Goal: Task Accomplishment & Management: Manage account settings

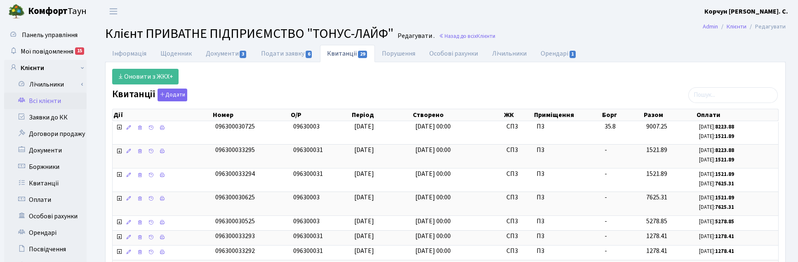
select select "25"
click at [47, 50] on span "Мої повідомлення" at bounding box center [47, 51] width 53 height 9
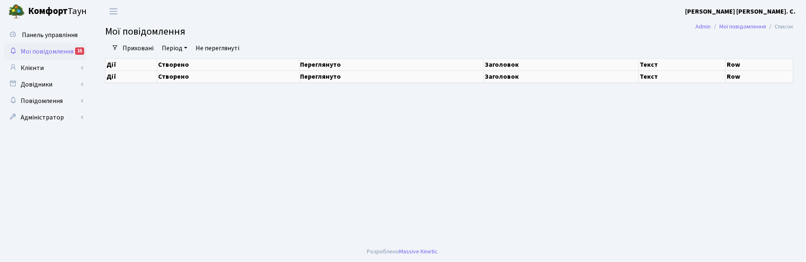
select select "25"
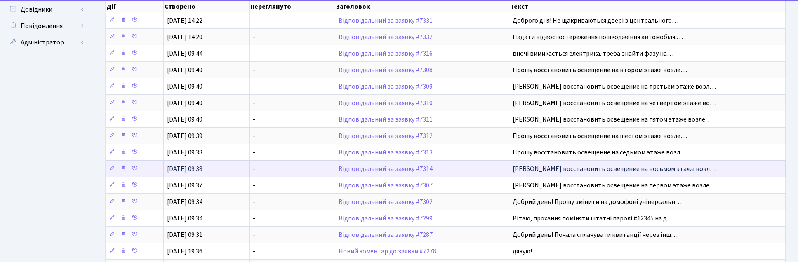
scroll to position [155, 0]
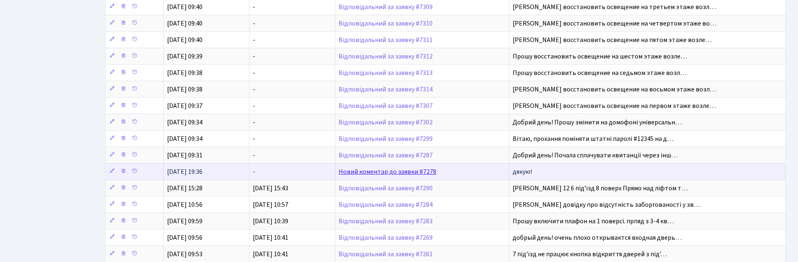
click at [378, 177] on link "Новий коментар до заявки #7278" at bounding box center [388, 171] width 98 height 9
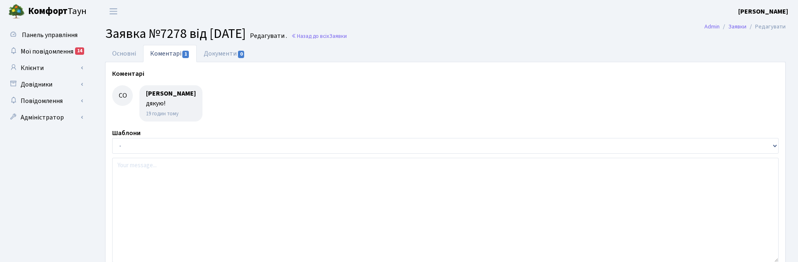
select select "7666"
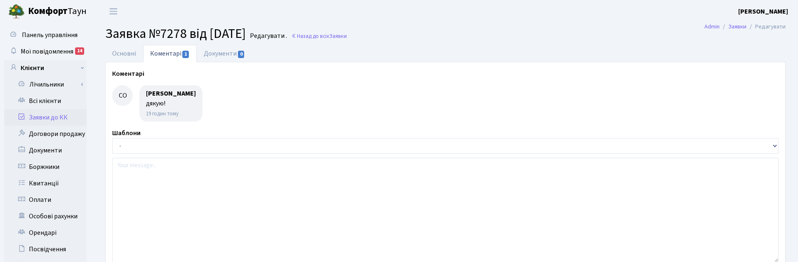
type input "[DATE]"
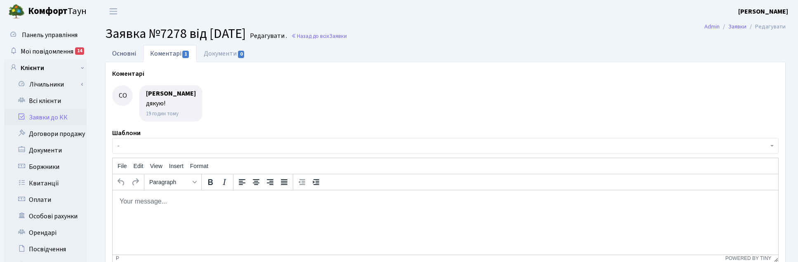
click at [117, 54] on link "Основні" at bounding box center [124, 53] width 38 height 17
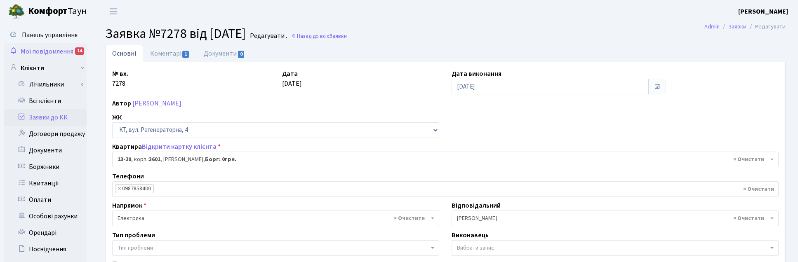
click at [50, 51] on span "Мої повідомлення" at bounding box center [47, 51] width 53 height 9
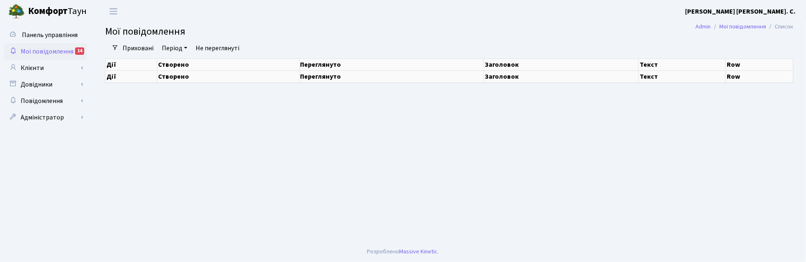
select select "25"
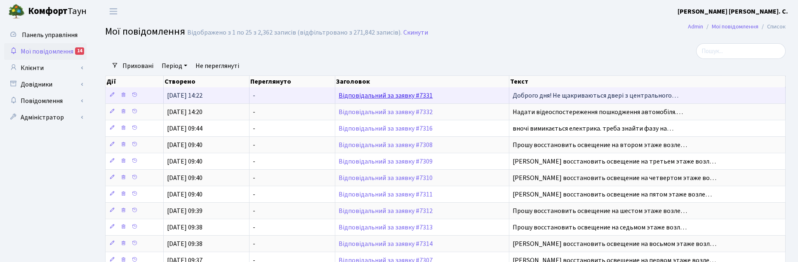
click at [380, 96] on link "Відповідальний за заявку #7331" at bounding box center [386, 95] width 94 height 9
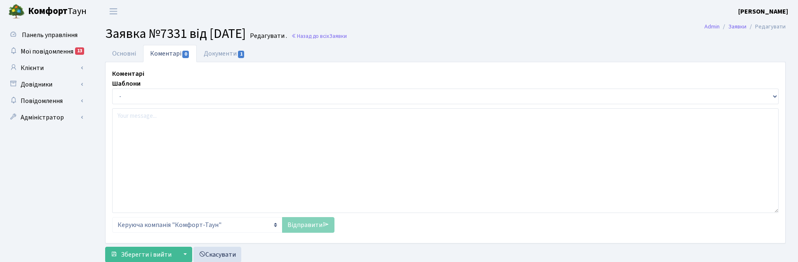
select select "15424"
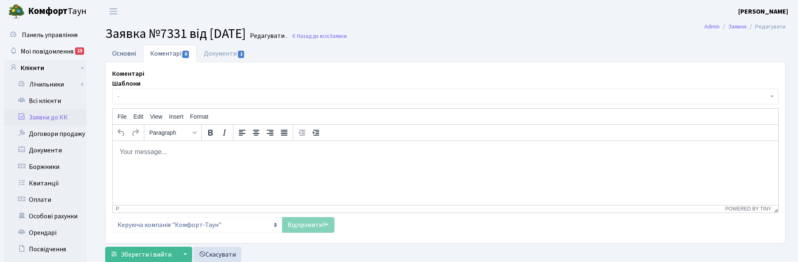
click at [130, 52] on link "Основні" at bounding box center [124, 53] width 38 height 17
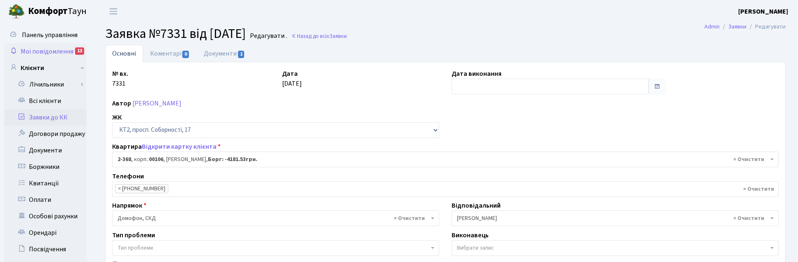
click at [41, 50] on span "Мої повідомлення" at bounding box center [47, 51] width 53 height 9
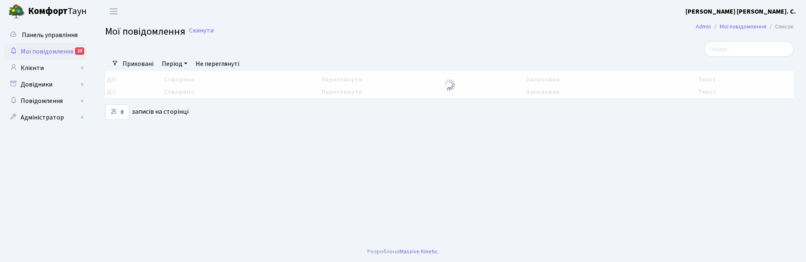
select select "25"
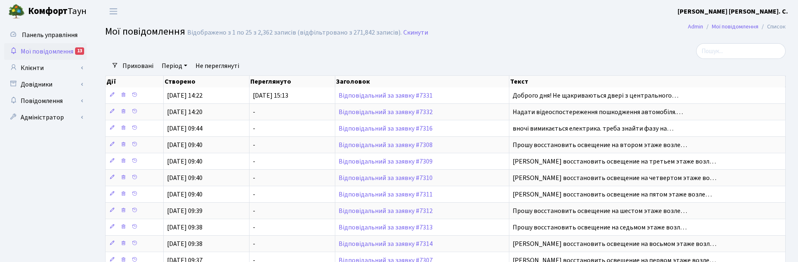
click at [226, 66] on link "Не переглянуті" at bounding box center [217, 66] width 50 height 14
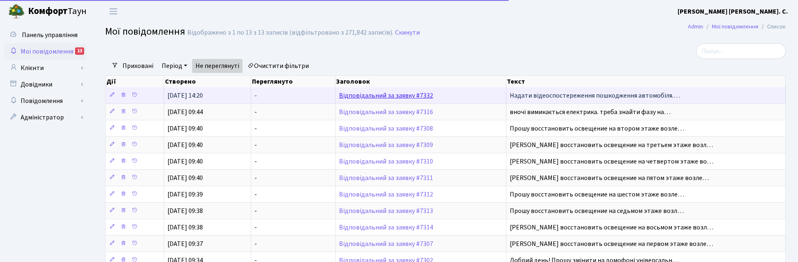
click at [390, 97] on link "Відповідальний за заявку #7332" at bounding box center [386, 95] width 94 height 9
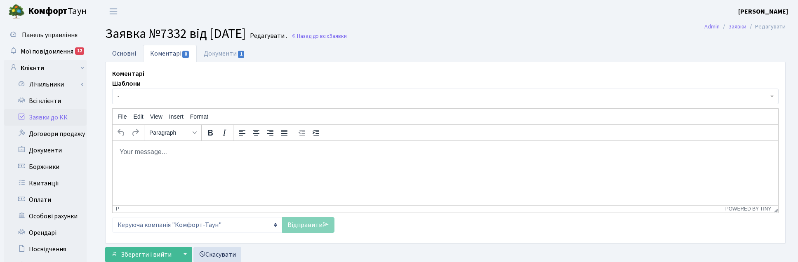
click at [124, 54] on link "Основні" at bounding box center [124, 53] width 38 height 17
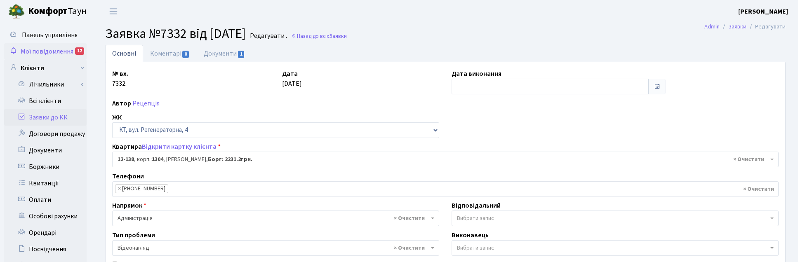
click at [56, 48] on span "Мої повідомлення" at bounding box center [47, 51] width 53 height 9
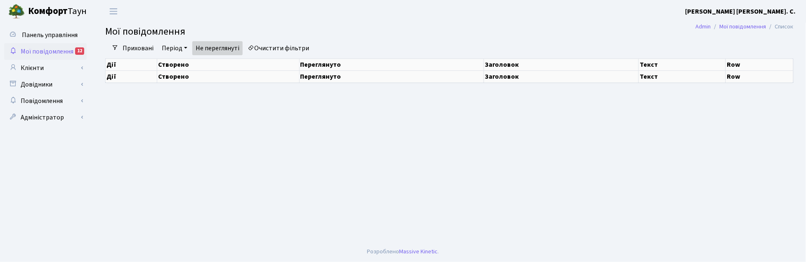
select select "25"
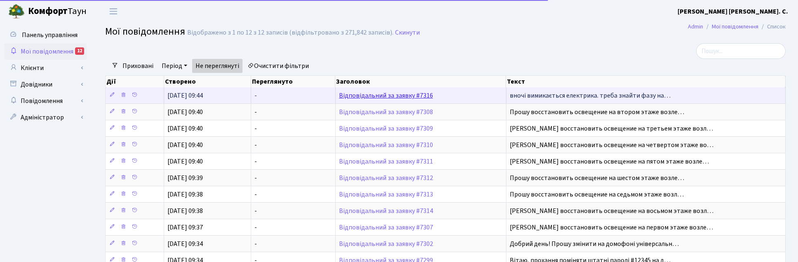
click at [389, 96] on link "Відповідальний за заявку #7316" at bounding box center [386, 95] width 94 height 9
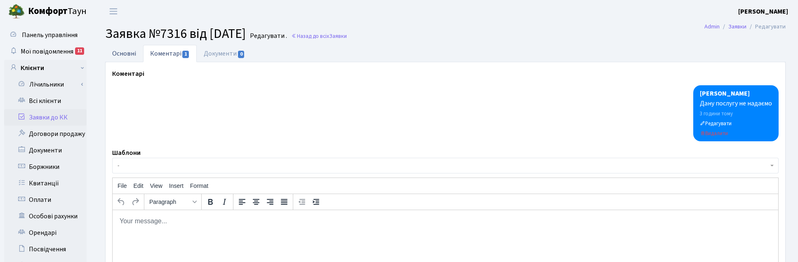
click at [124, 50] on link "Основні" at bounding box center [124, 53] width 38 height 17
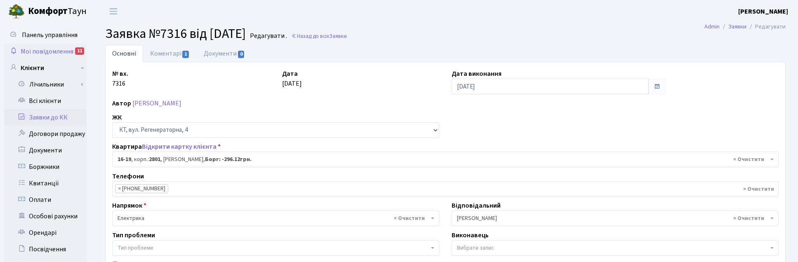
click at [40, 48] on span "Мої повідомлення" at bounding box center [47, 51] width 53 height 9
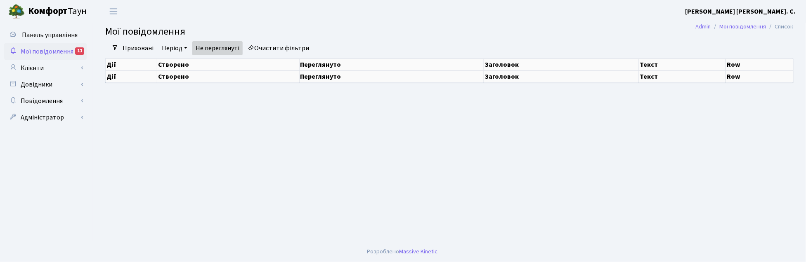
select select "25"
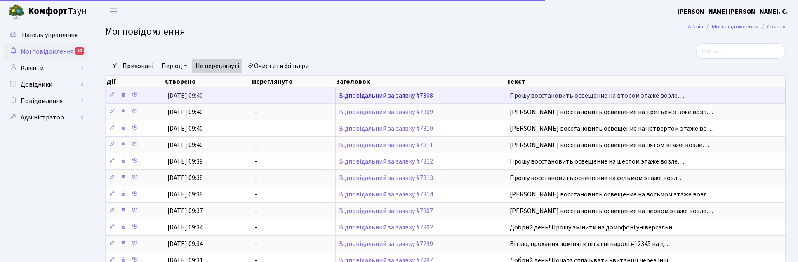
click at [391, 97] on link "Відповідальний за заявку #7308" at bounding box center [386, 95] width 94 height 9
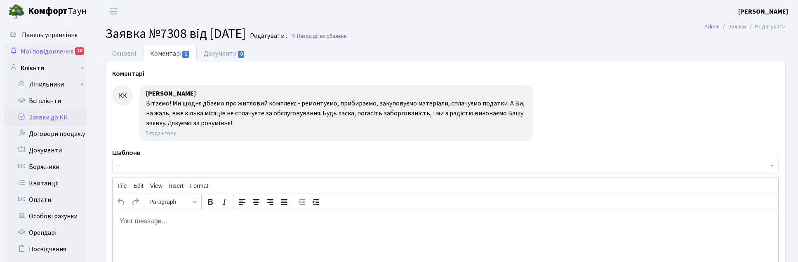
click at [71, 48] on span "Мої повідомлення" at bounding box center [47, 51] width 53 height 9
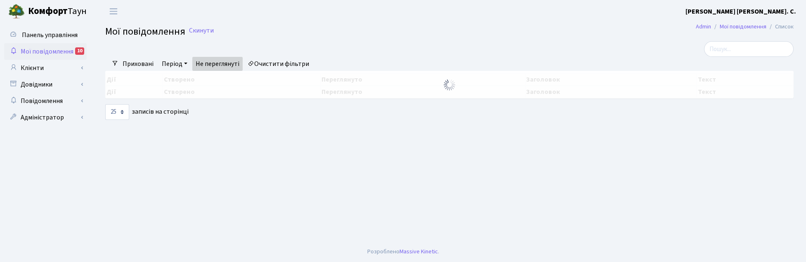
select select "25"
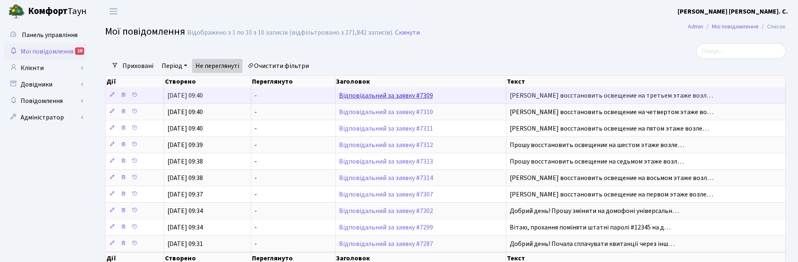
click at [361, 95] on link "Відповідальний за заявку #7309" at bounding box center [386, 95] width 94 height 9
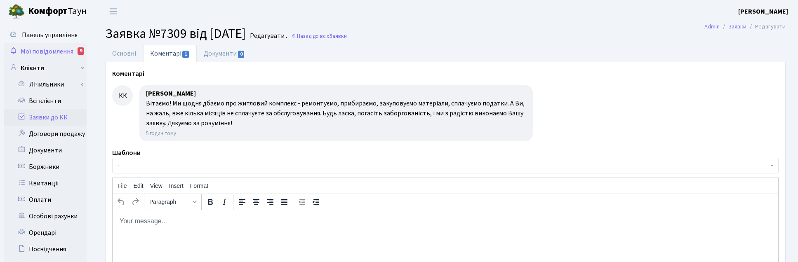
click at [52, 48] on span "Мої повідомлення" at bounding box center [47, 51] width 53 height 9
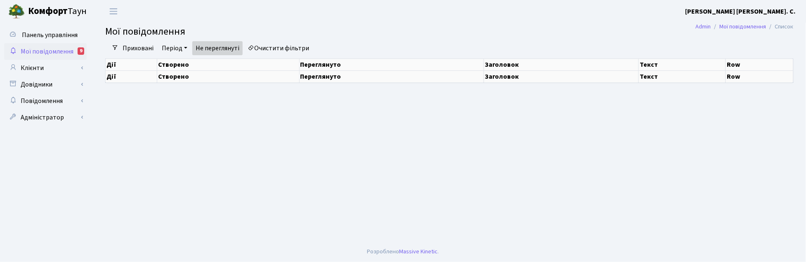
select select "25"
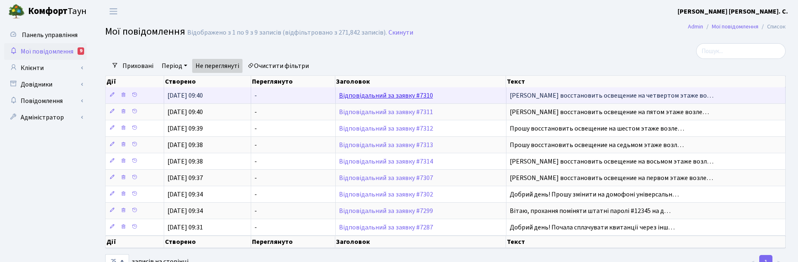
click at [368, 95] on link "Відповідальний за заявку #7310" at bounding box center [386, 95] width 94 height 9
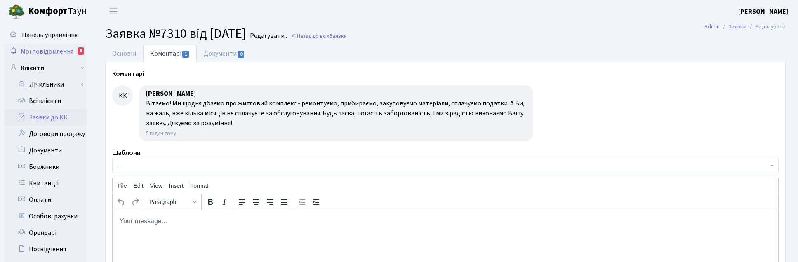
click at [45, 45] on link "Мої повідомлення 8" at bounding box center [45, 51] width 83 height 17
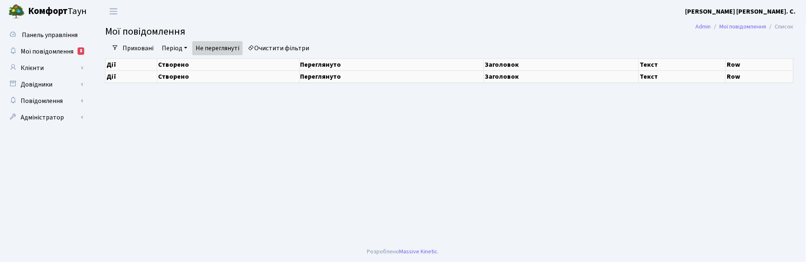
select select "25"
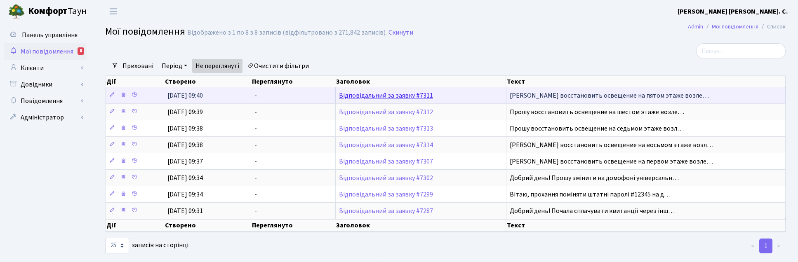
click at [377, 98] on link "Відповідальний за заявку #7311" at bounding box center [386, 95] width 94 height 9
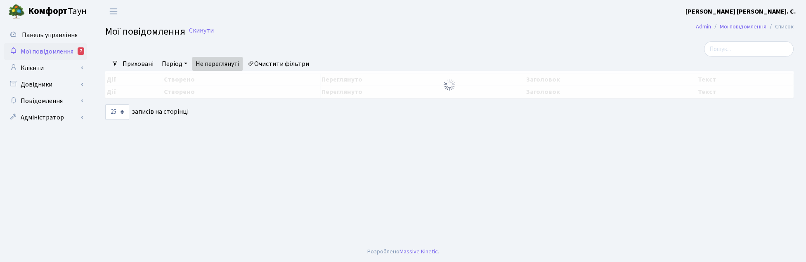
select select "25"
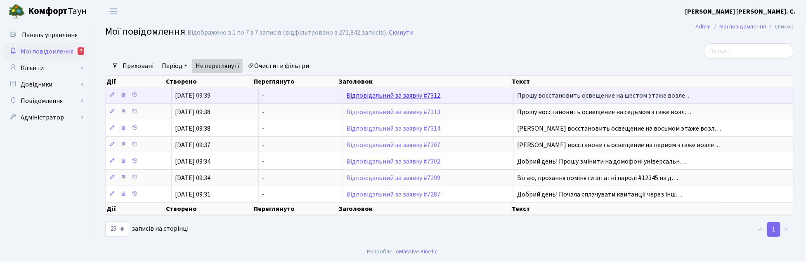
click at [375, 96] on link "Відповідальний за заявку #7312" at bounding box center [394, 95] width 94 height 9
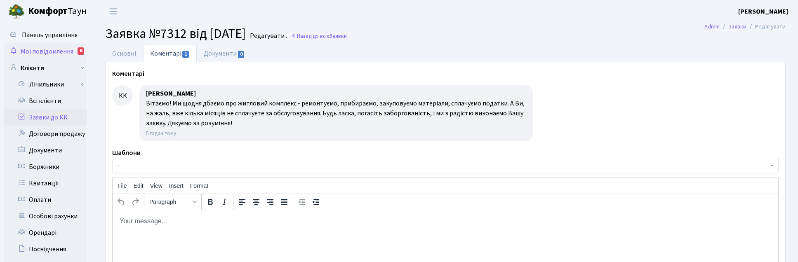
click at [33, 49] on span "Мої повідомлення" at bounding box center [47, 51] width 53 height 9
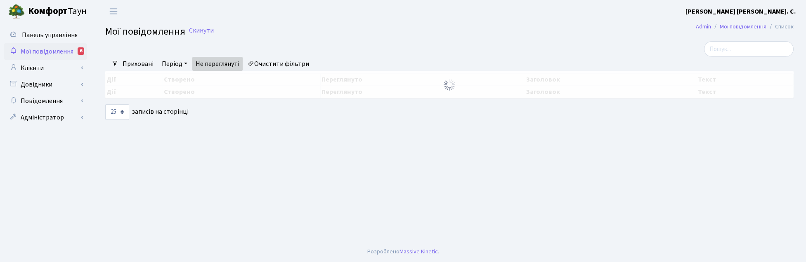
select select "25"
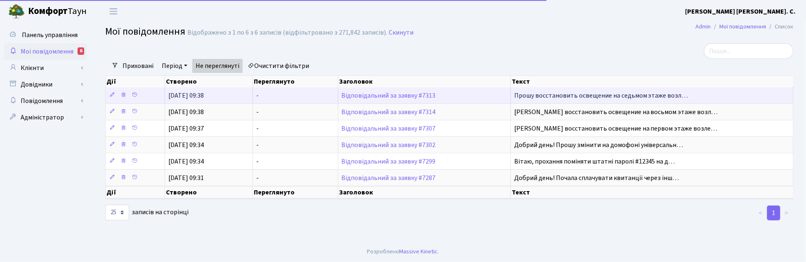
drag, startPoint x: 396, startPoint y: 98, endPoint x: 394, endPoint y: 102, distance: 4.2
click at [396, 100] on td "Відповідальний за заявку #7313" at bounding box center [424, 95] width 173 height 16
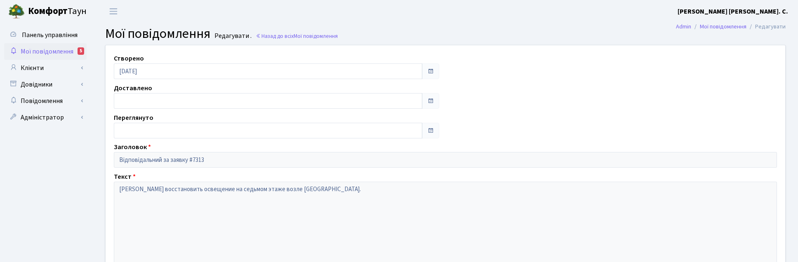
click at [52, 48] on span "Мої повідомлення" at bounding box center [47, 51] width 53 height 9
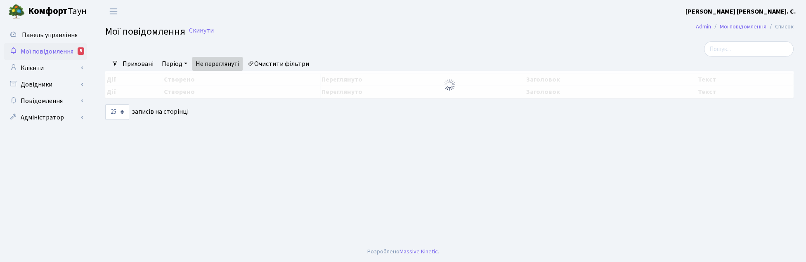
select select "25"
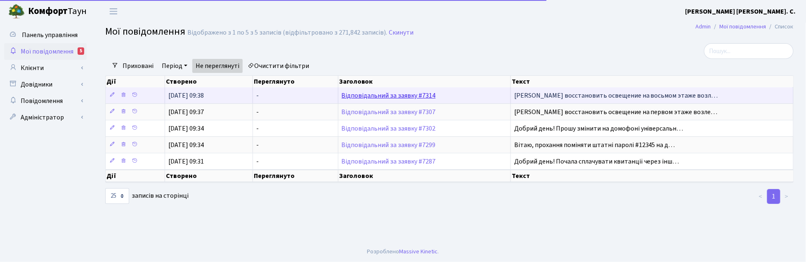
click at [387, 97] on link "Відповідальний за заявку #7314" at bounding box center [389, 95] width 94 height 9
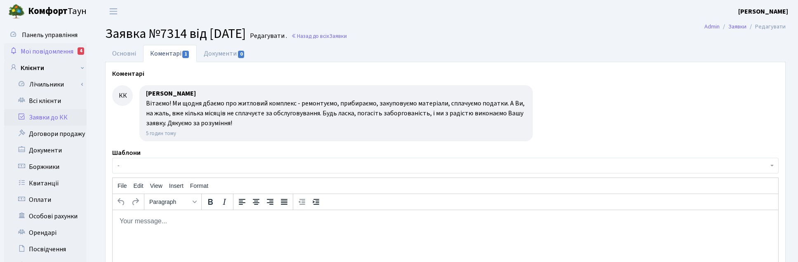
click at [56, 50] on span "Мої повідомлення" at bounding box center [47, 51] width 53 height 9
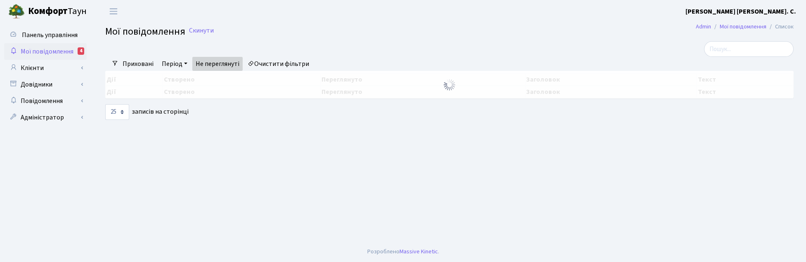
select select "25"
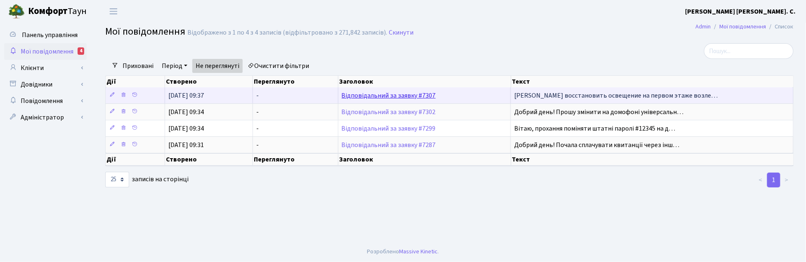
click at [378, 97] on link "Відповідальний за заявку #7307" at bounding box center [389, 95] width 94 height 9
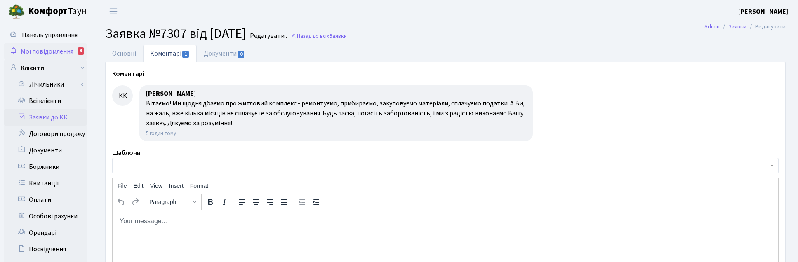
click at [42, 51] on span "Мої повідомлення" at bounding box center [47, 51] width 53 height 9
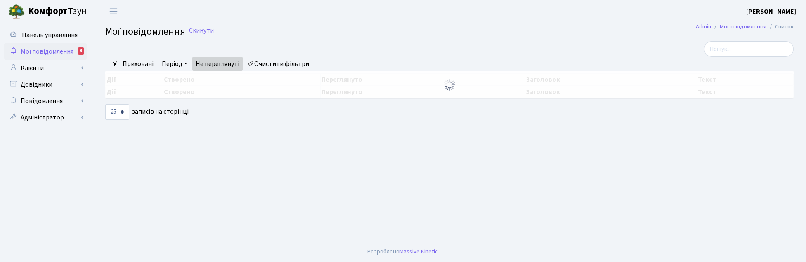
select select "25"
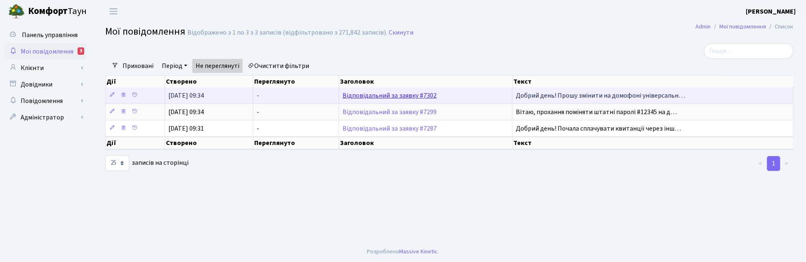
click at [387, 94] on link "Відповідальний за заявку #7302" at bounding box center [389, 95] width 94 height 9
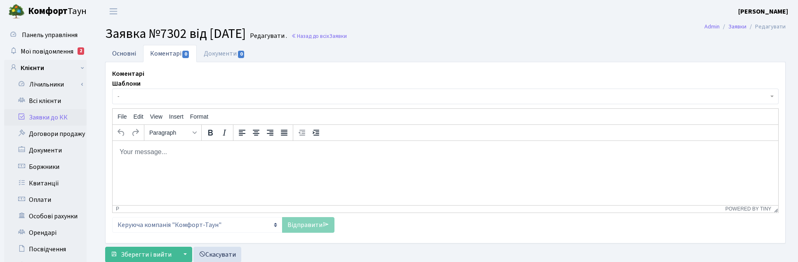
drag, startPoint x: 125, startPoint y: 52, endPoint x: 415, endPoint y: 134, distance: 301.0
click at [126, 52] on link "Основні" at bounding box center [124, 53] width 38 height 17
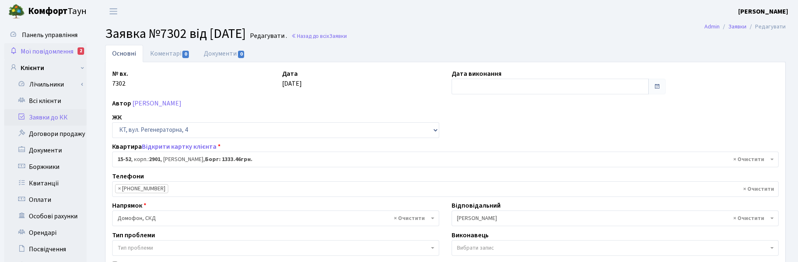
click at [42, 50] on span "Мої повідомлення" at bounding box center [47, 51] width 53 height 9
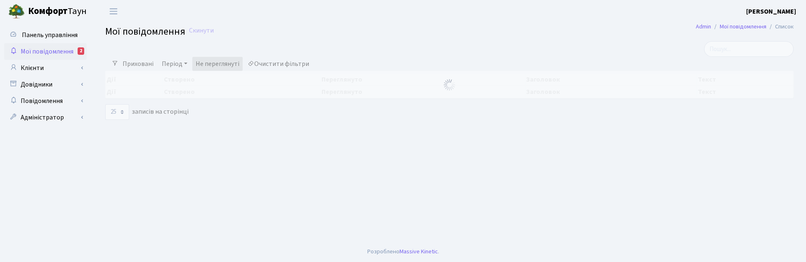
select select "25"
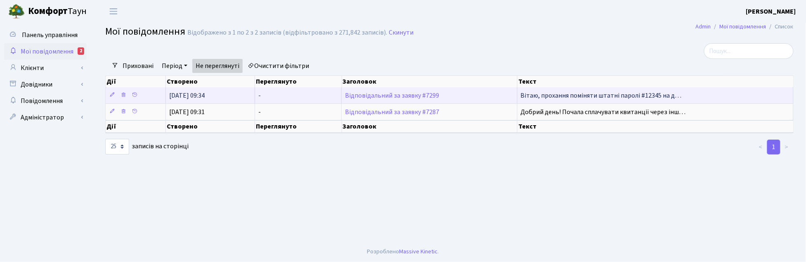
click at [389, 100] on td "Відповідальний за заявку #7299" at bounding box center [429, 95] width 175 height 16
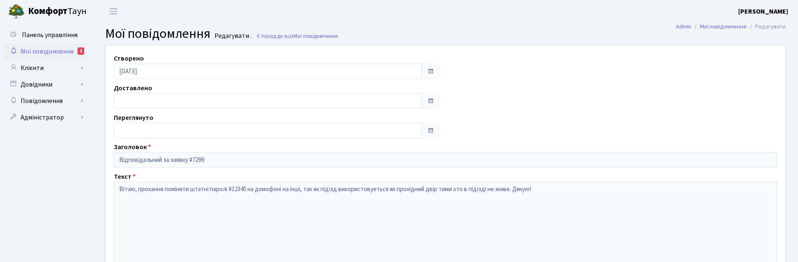
click at [40, 52] on span "Мої повідомлення" at bounding box center [47, 51] width 53 height 9
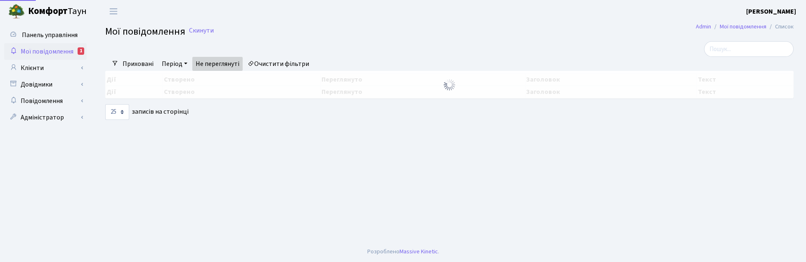
select select "25"
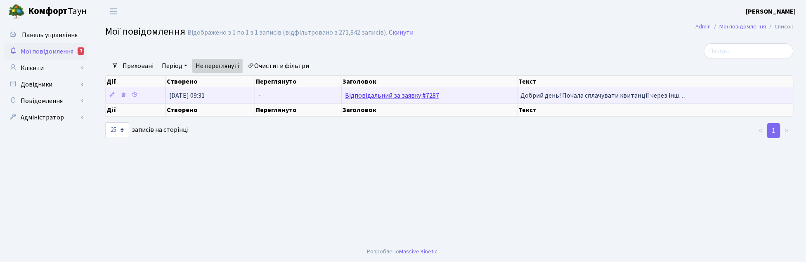
click at [406, 94] on link "Відповідальний за заявку #7287" at bounding box center [392, 95] width 94 height 9
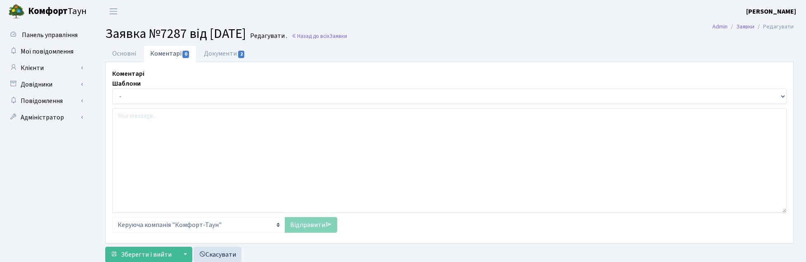
select select "20265"
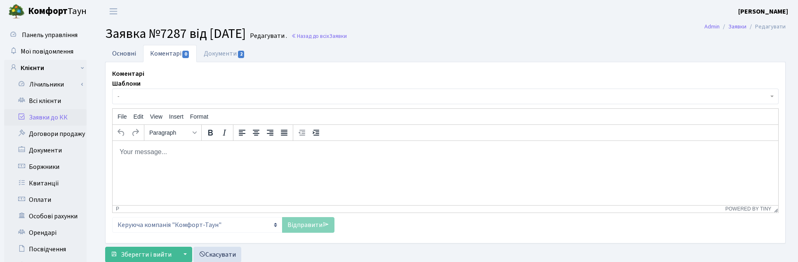
click at [131, 51] on link "Основні" at bounding box center [124, 53] width 38 height 17
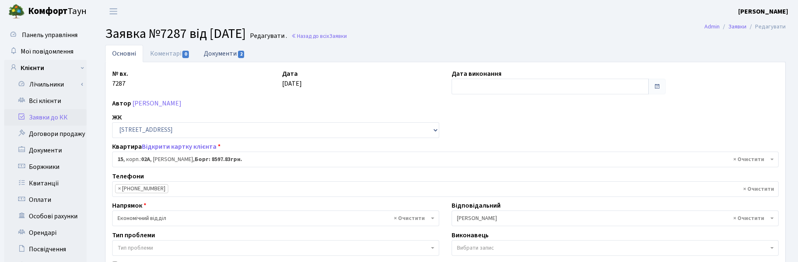
click at [226, 50] on link "Документи 2" at bounding box center [224, 53] width 55 height 17
select select "25"
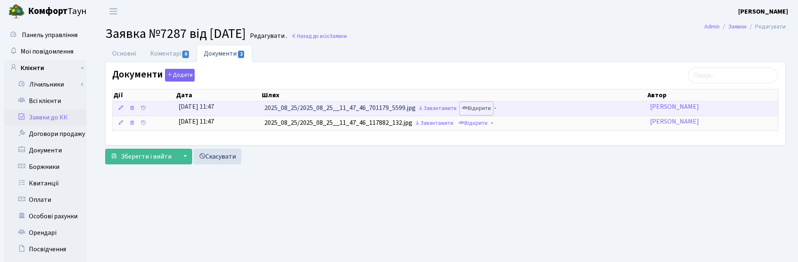
click at [482, 108] on link "Відкрити" at bounding box center [476, 108] width 33 height 13
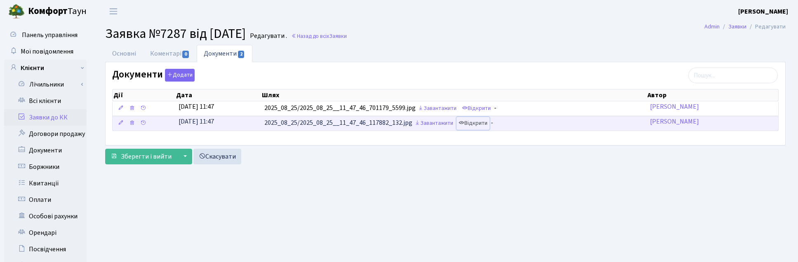
click at [490, 122] on link "Відкрити" at bounding box center [473, 123] width 33 height 13
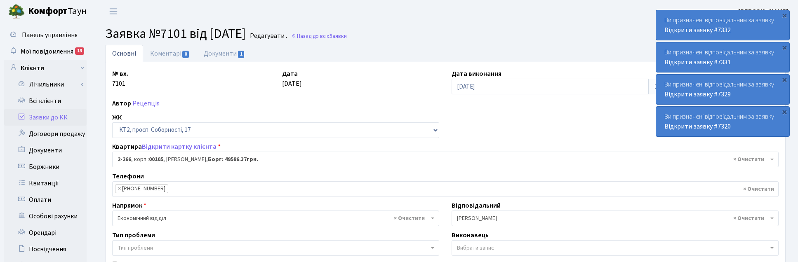
select select "15323"
click at [46, 100] on link "Всі клієнти" at bounding box center [45, 101] width 83 height 17
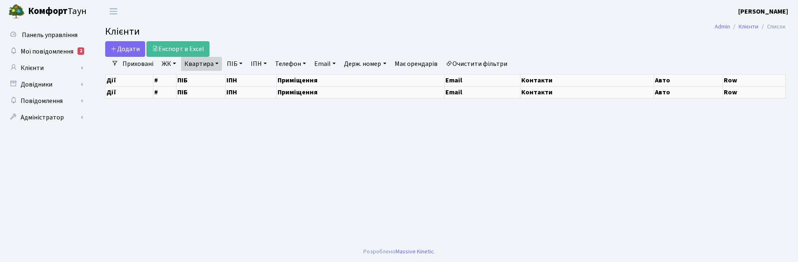
select select "25"
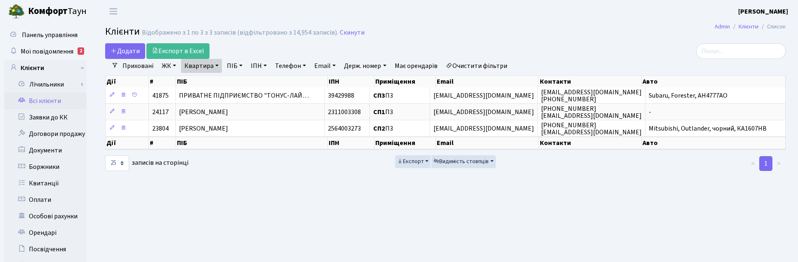
click at [216, 67] on link "Квартира" at bounding box center [201, 66] width 41 height 14
click at [205, 78] on input "П3" at bounding box center [206, 82] width 48 height 16
type input "П"
click at [211, 71] on link "Квартира" at bounding box center [201, 66] width 41 height 14
click at [210, 69] on link "Квартира" at bounding box center [201, 66] width 41 height 14
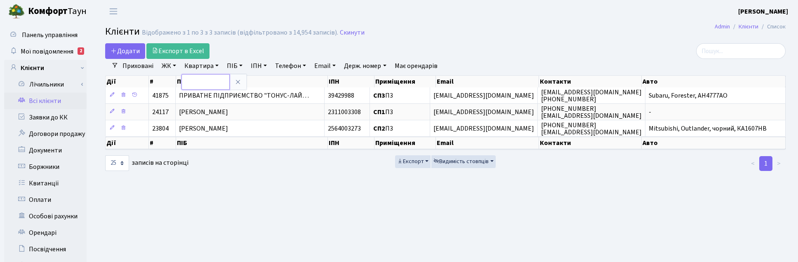
click at [211, 83] on input "text" at bounding box center [206, 82] width 48 height 16
type input "273"
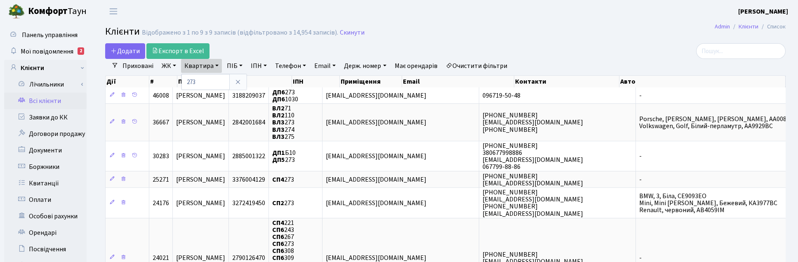
click at [170, 69] on link "ЖК" at bounding box center [168, 66] width 21 height 14
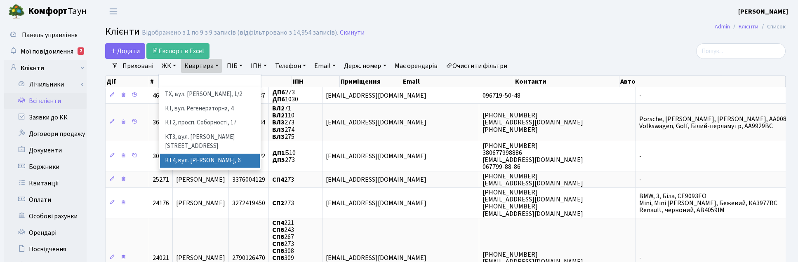
click at [181, 154] on li "КТ4, вул. Юрія Липи, 6" at bounding box center [210, 161] width 100 height 14
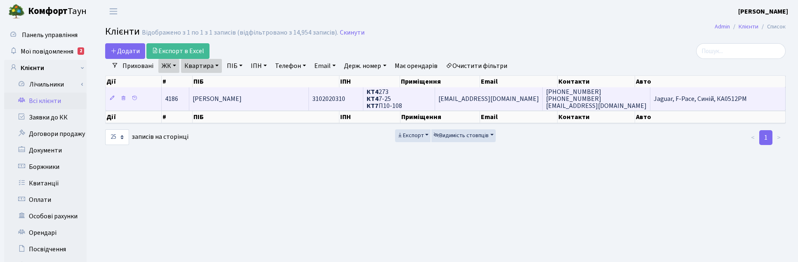
click at [217, 98] on span "[PERSON_NAME]" at bounding box center [217, 98] width 49 height 9
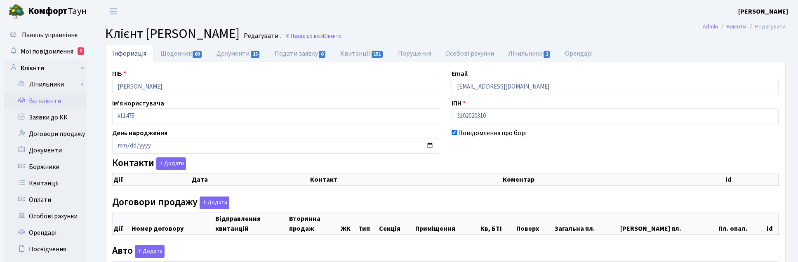
checkbox input "true"
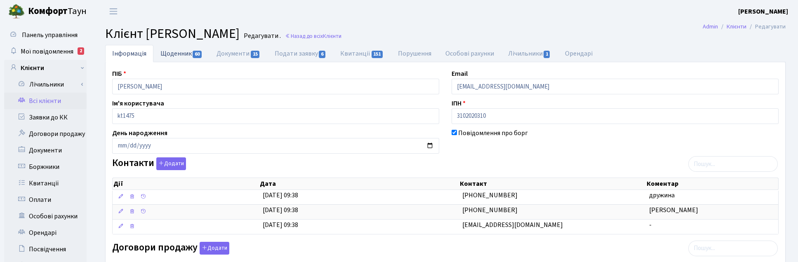
click at [175, 54] on link "Щоденник 60" at bounding box center [181, 53] width 56 height 17
select select "25"
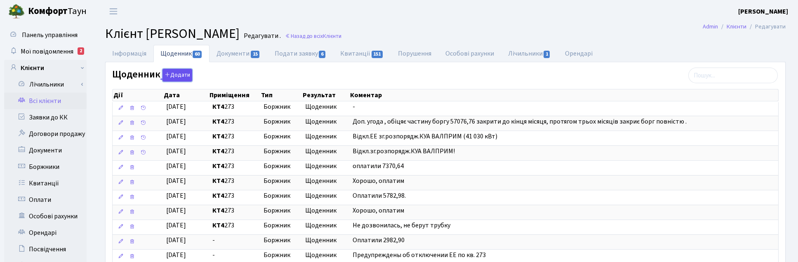
click at [182, 73] on button "Додати" at bounding box center [178, 75] width 30 height 13
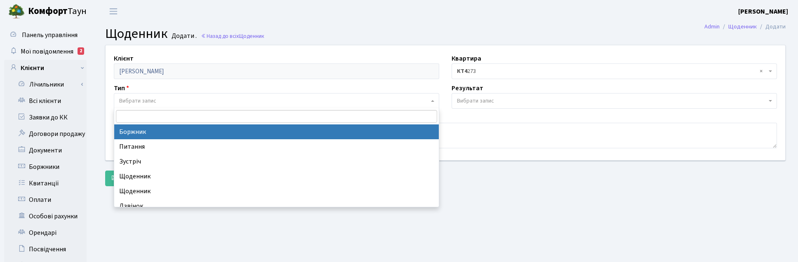
click at [130, 99] on span "Вибрати запис" at bounding box center [137, 101] width 37 height 8
select select "189"
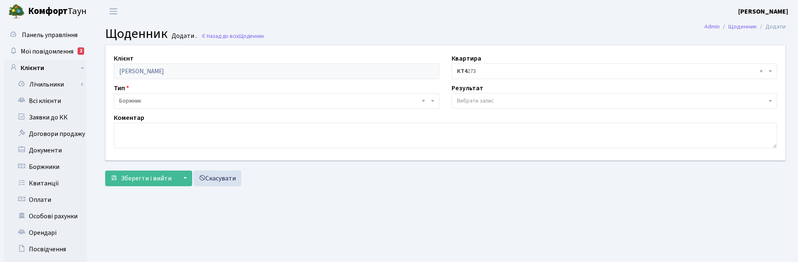
click at [479, 101] on span "Вибрати запис" at bounding box center [475, 101] width 37 height 8
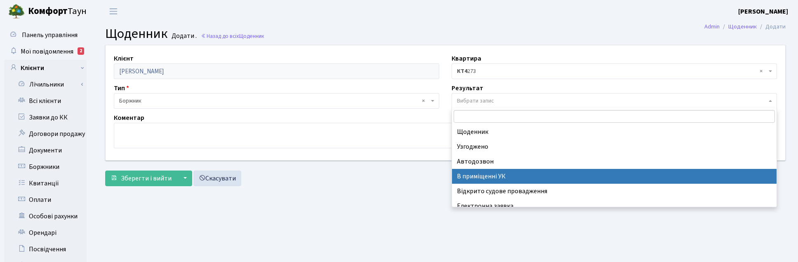
scroll to position [51, 0]
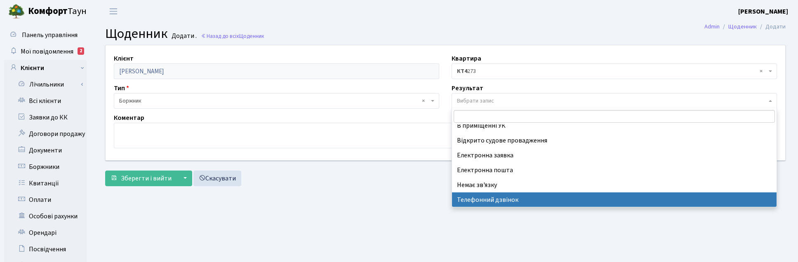
select select "196"
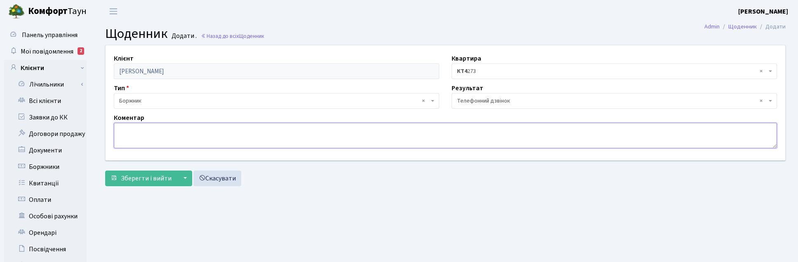
click at [137, 134] on textarea at bounding box center [445, 136] width 663 height 26
type textarea "З"
type textarea "Зараз сплатять 25 т.грн., а до 10.09 - ще 30 т.грн."
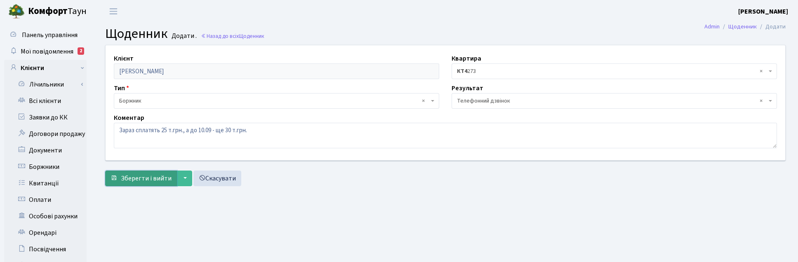
click at [142, 181] on span "Зберегти і вийти" at bounding box center [146, 178] width 51 height 9
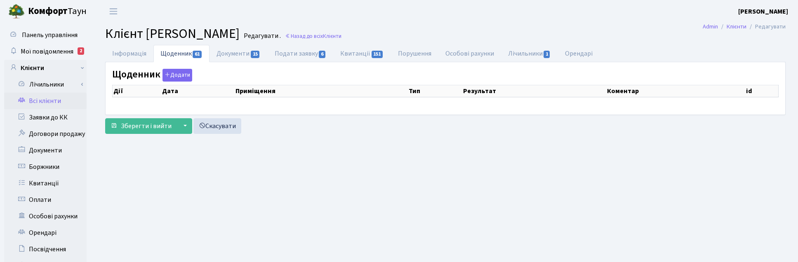
select select "25"
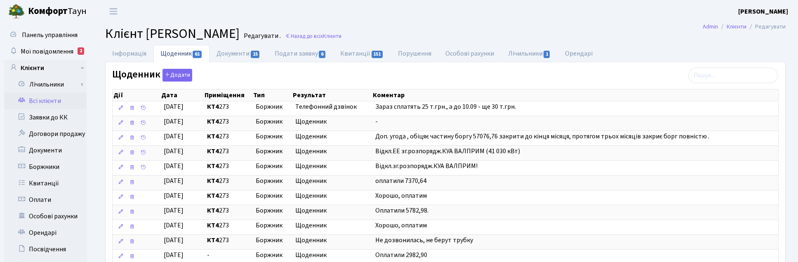
click at [479, 22] on header "Комфорт Таун Корчун І. С. Мій обліковий запис Вийти" at bounding box center [399, 11] width 798 height 23
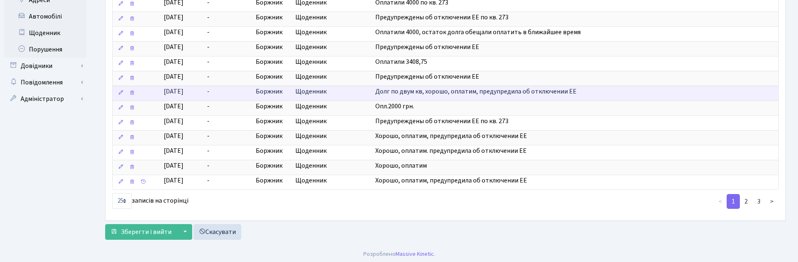
scroll to position [293, 0]
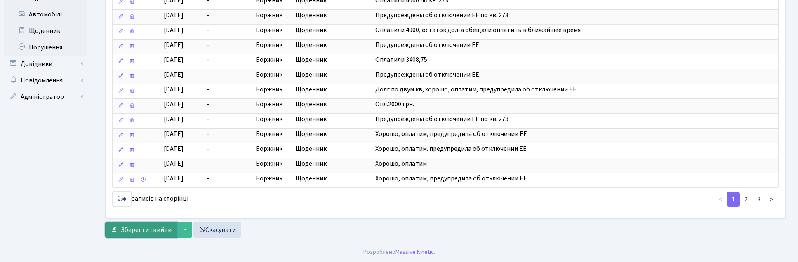
click at [162, 227] on span "Зберегти і вийти" at bounding box center [146, 230] width 51 height 9
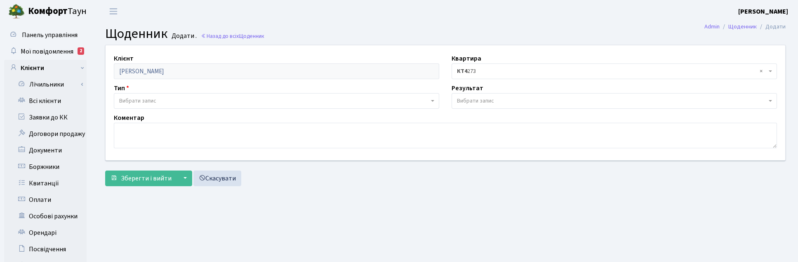
click at [387, 194] on main "Admin Щоденник Додати Щоденник Додати . Назад до всіх Щоденник Клієнт [PERSON_N…" at bounding box center [445, 208] width 705 height 371
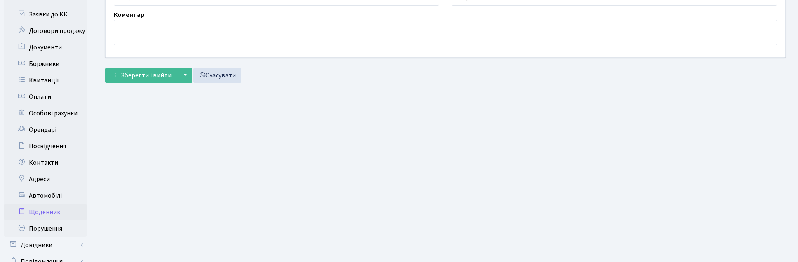
click at [50, 210] on link "Щоденник" at bounding box center [45, 212] width 83 height 17
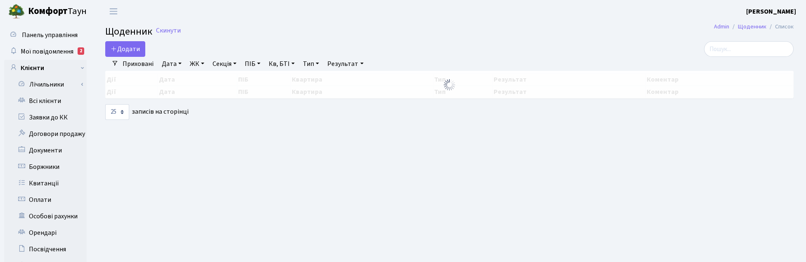
select select "25"
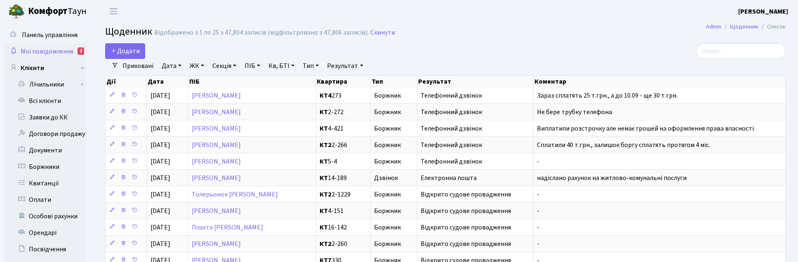
click at [50, 50] on span "Мої повідомлення" at bounding box center [47, 51] width 53 height 9
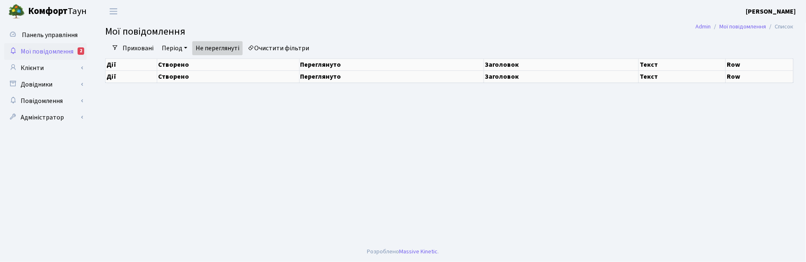
select select "25"
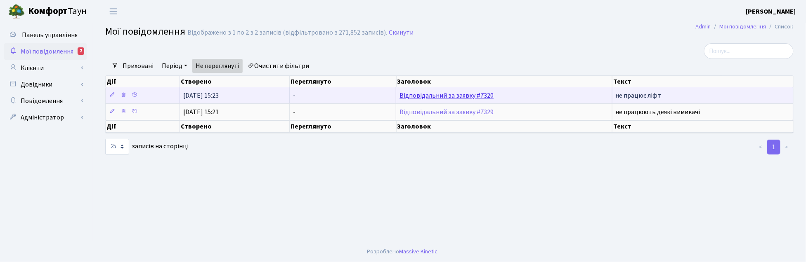
click at [446, 94] on link "Відповідальний за заявку #7320" at bounding box center [446, 95] width 94 height 9
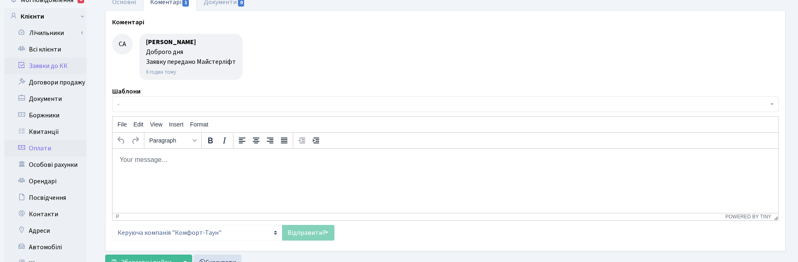
scroll to position [103, 0]
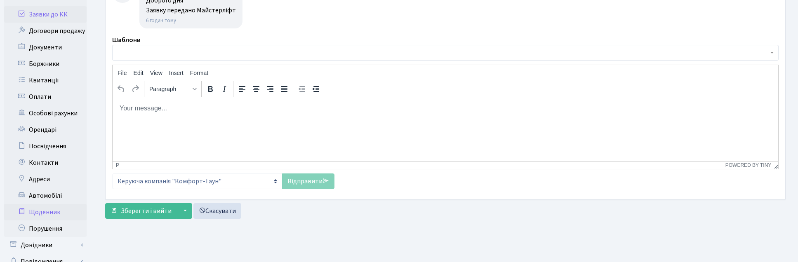
click at [52, 213] on link "Щоденник" at bounding box center [45, 212] width 83 height 17
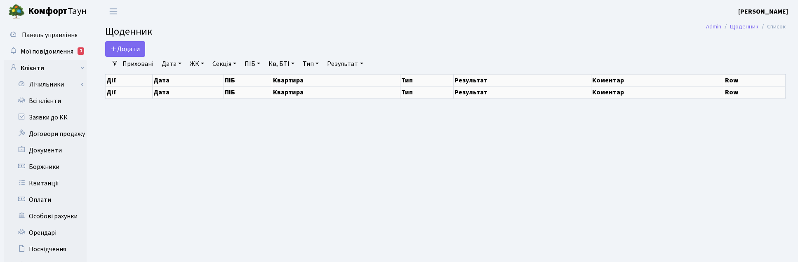
select select "25"
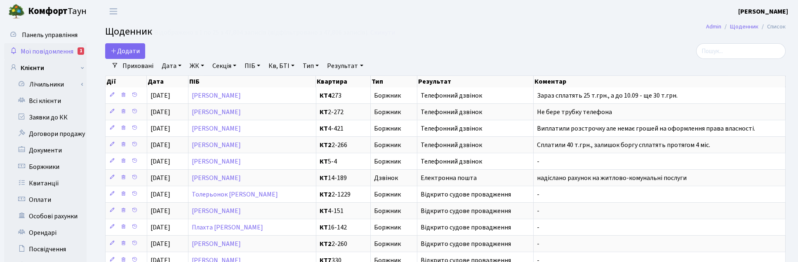
click at [46, 50] on span "Мої повідомлення" at bounding box center [47, 51] width 53 height 9
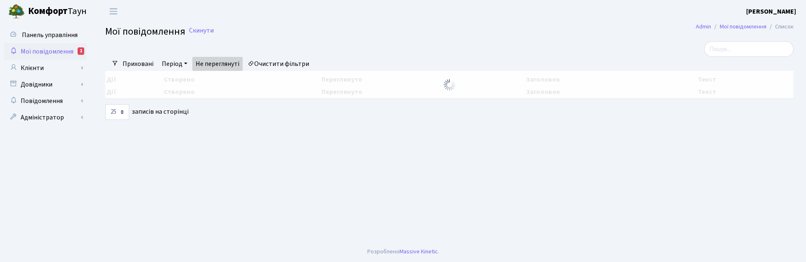
select select "25"
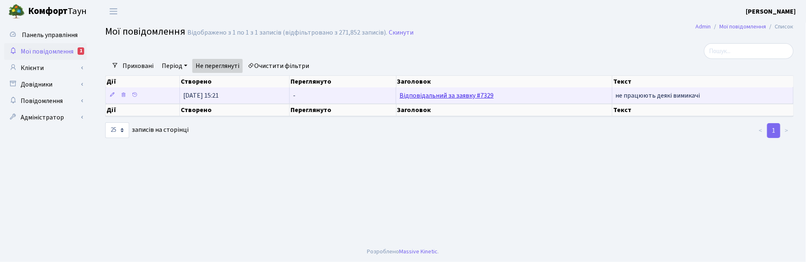
click at [461, 96] on link "Відповідальний за заявку #7329" at bounding box center [446, 95] width 94 height 9
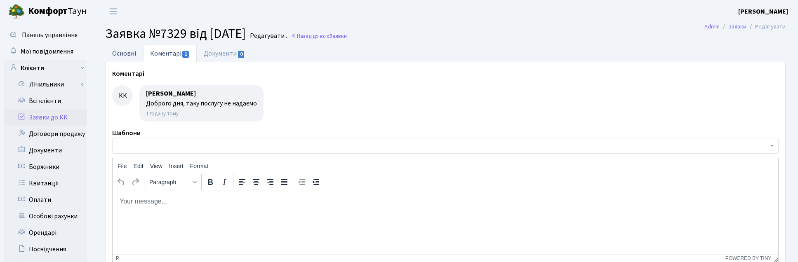
drag, startPoint x: 125, startPoint y: 55, endPoint x: 433, endPoint y: 58, distance: 308.2
click at [126, 55] on link "Основні" at bounding box center [124, 53] width 38 height 17
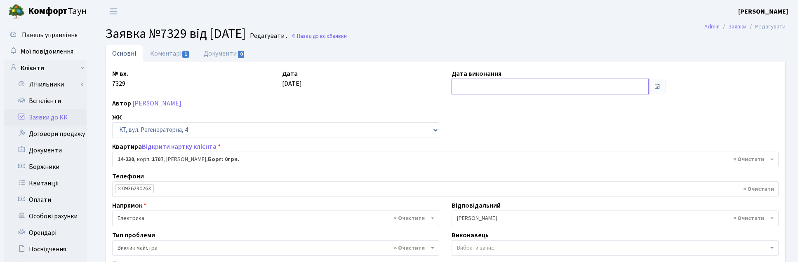
click at [467, 85] on input "text" at bounding box center [550, 87] width 197 height 16
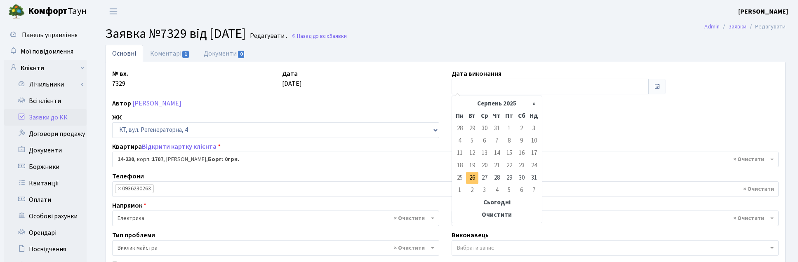
click at [471, 177] on td "26" at bounding box center [472, 178] width 12 height 12
type input "26.08.2025"
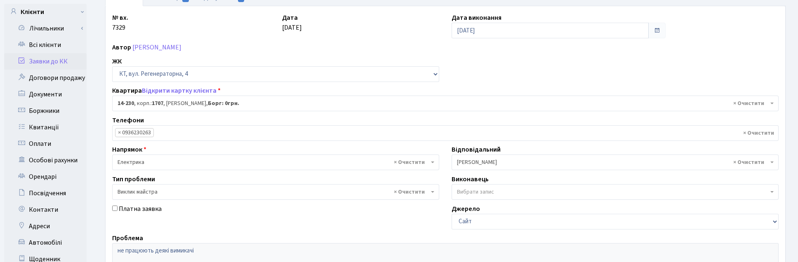
scroll to position [230, 0]
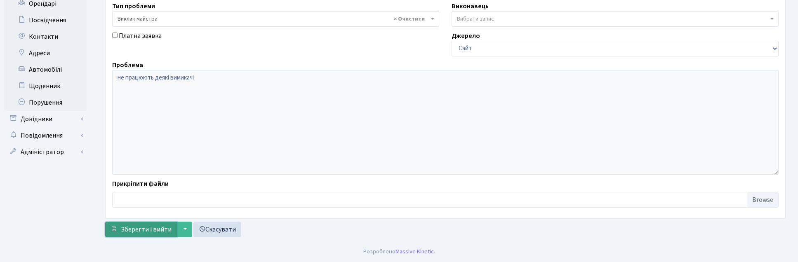
click at [144, 230] on span "Зберегти і вийти" at bounding box center [146, 229] width 51 height 9
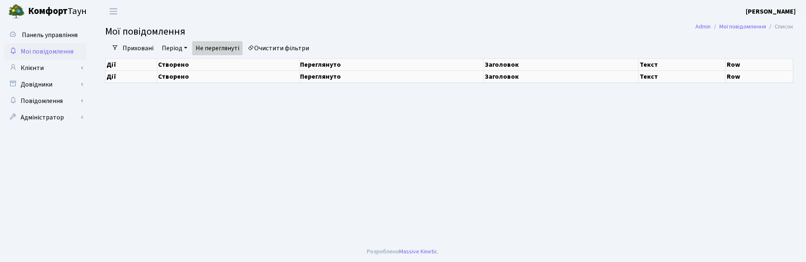
select select "25"
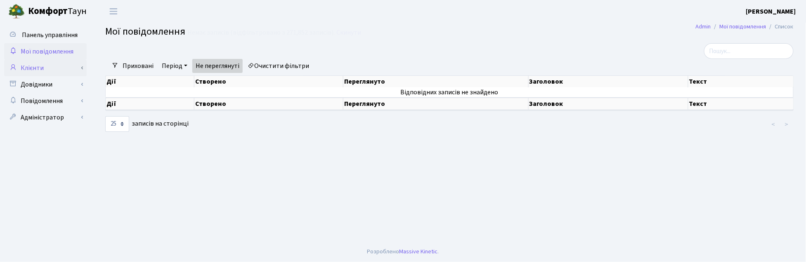
click at [27, 64] on link "Клієнти" at bounding box center [45, 68] width 83 height 17
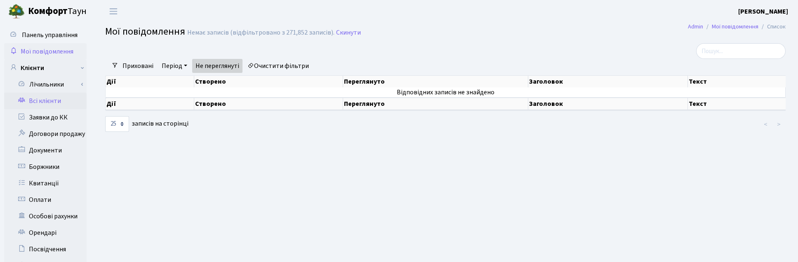
click at [41, 101] on link "Всі клієнти" at bounding box center [45, 101] width 83 height 17
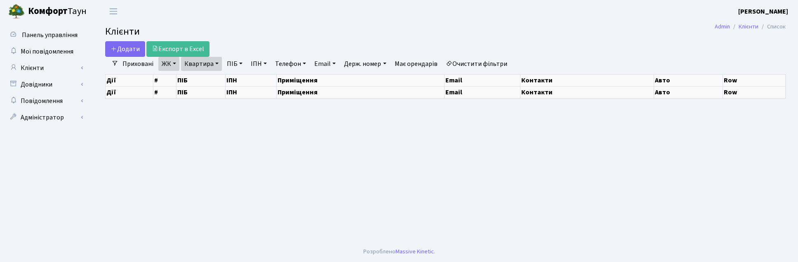
select select "25"
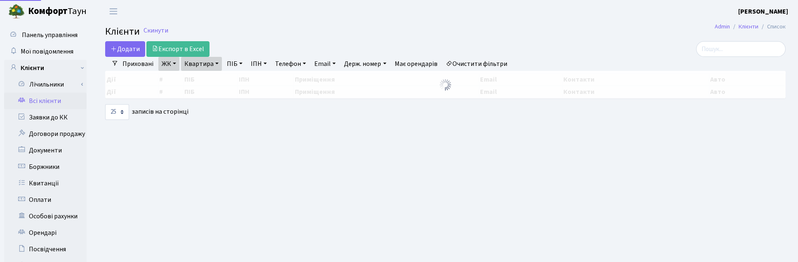
click at [211, 64] on link "Квартира" at bounding box center [201, 64] width 41 height 14
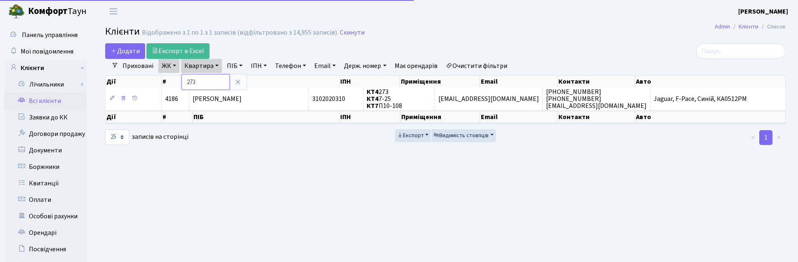
click at [215, 77] on input "273" at bounding box center [206, 82] width 48 height 16
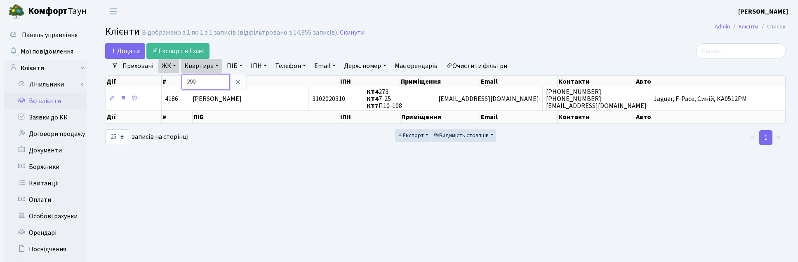
type input "299"
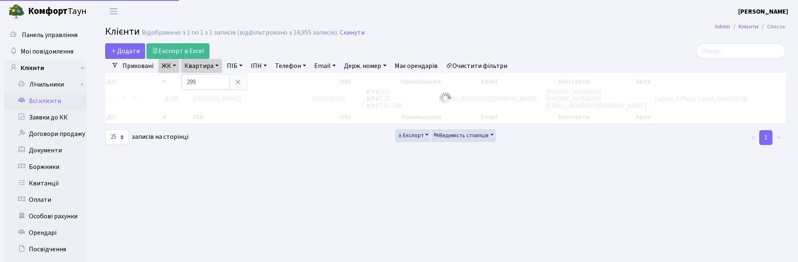
click at [177, 63] on link "ЖК" at bounding box center [168, 66] width 21 height 14
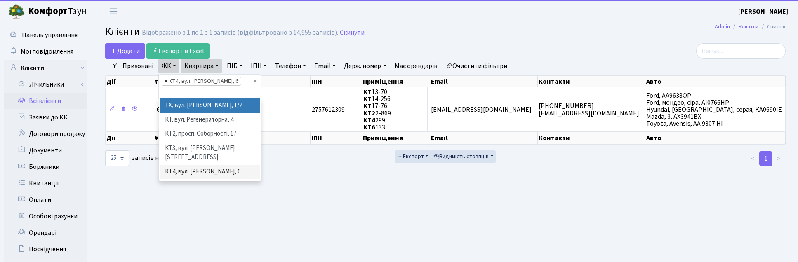
click at [165, 80] on span "×" at bounding box center [166, 81] width 3 height 8
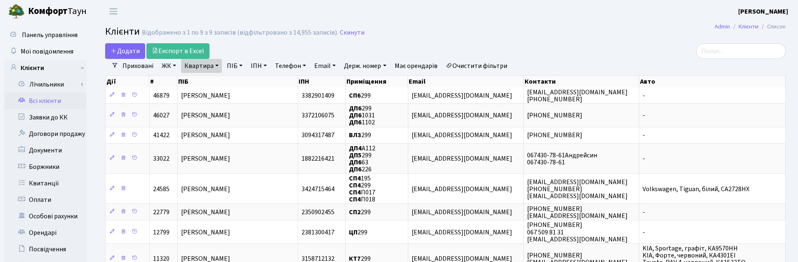
click at [177, 64] on link "ЖК" at bounding box center [168, 66] width 21 height 14
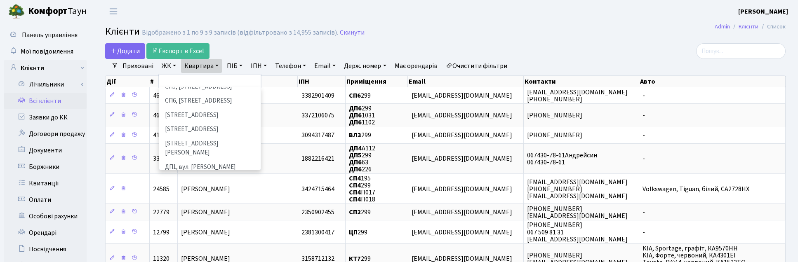
scroll to position [258, 0]
click at [185, 226] on li "ДП6, вул. Родини Крістерів, 2" at bounding box center [210, 233] width 100 height 14
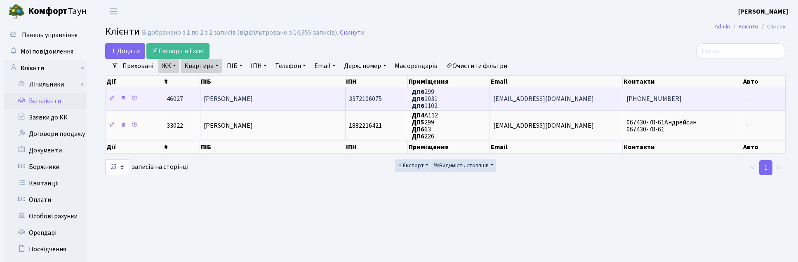
click at [236, 99] on span "Усатюк Дмитро Миколайович" at bounding box center [228, 98] width 49 height 9
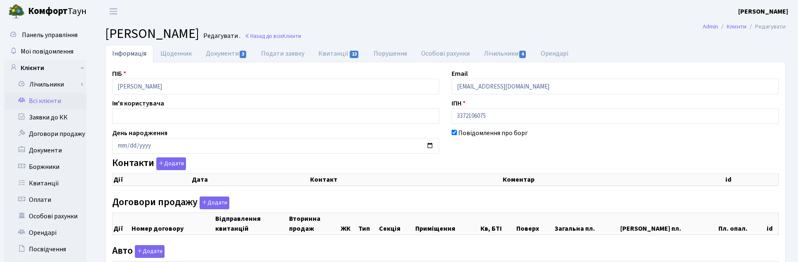
checkbox input "true"
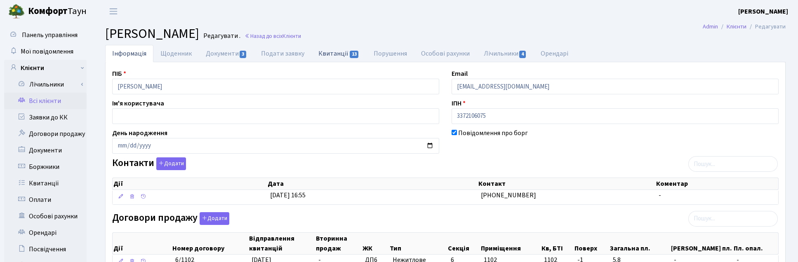
click at [338, 54] on link "Квитанції 13" at bounding box center [338, 53] width 55 height 17
select select "25"
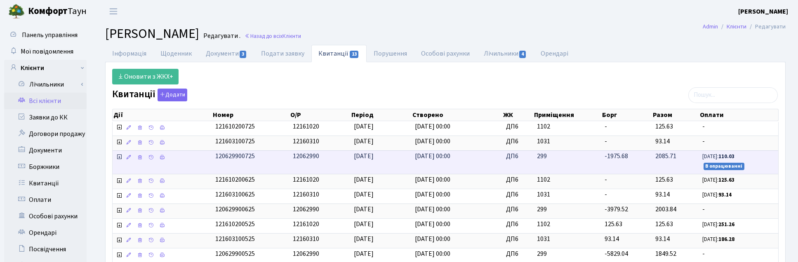
click at [120, 159] on icon at bounding box center [119, 157] width 7 height 7
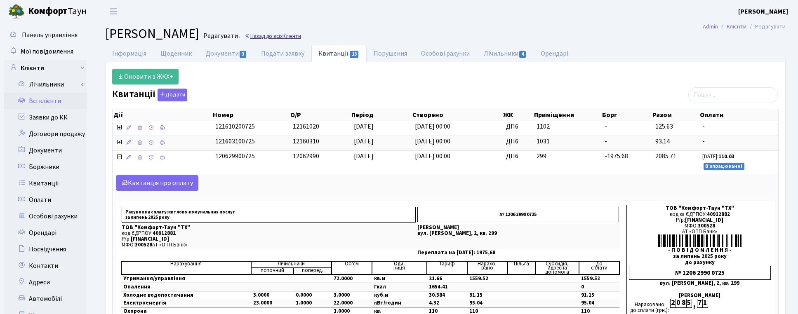
click at [301, 38] on link "Назад до всіх Клієнти" at bounding box center [273, 36] width 57 height 8
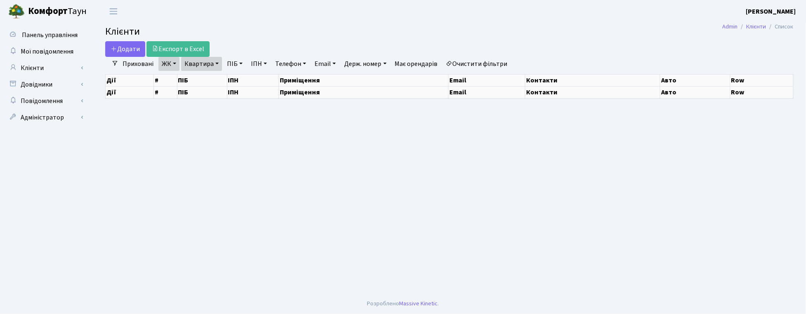
select select "25"
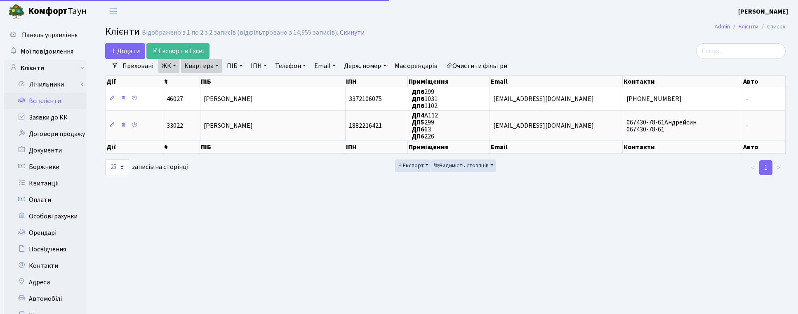
drag, startPoint x: 218, startPoint y: 63, endPoint x: 217, endPoint y: 71, distance: 7.8
click at [218, 64] on link "Квартира" at bounding box center [201, 66] width 41 height 14
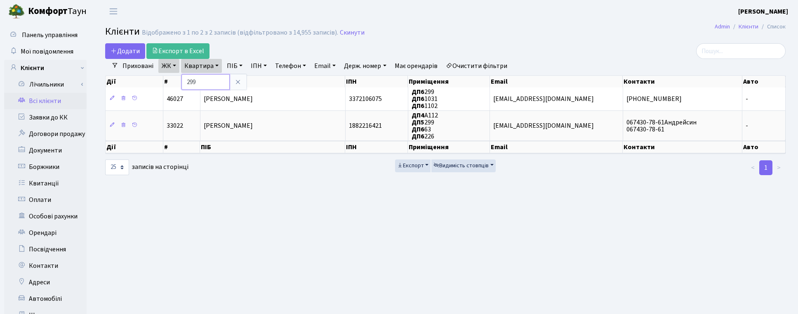
click at [207, 80] on input "299" at bounding box center [206, 82] width 48 height 16
type input "2"
type input "А35"
click at [170, 63] on link "ЖК" at bounding box center [168, 66] width 21 height 14
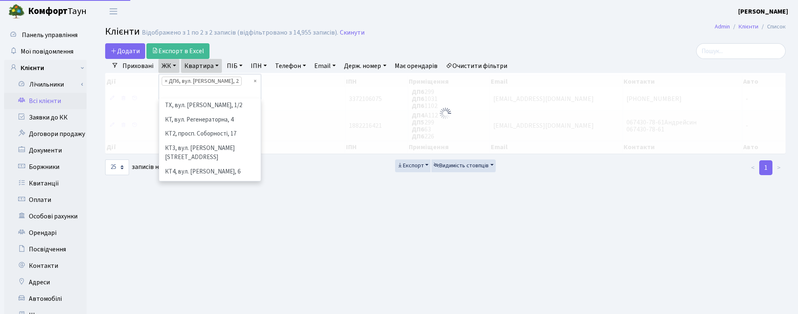
scroll to position [283, 0]
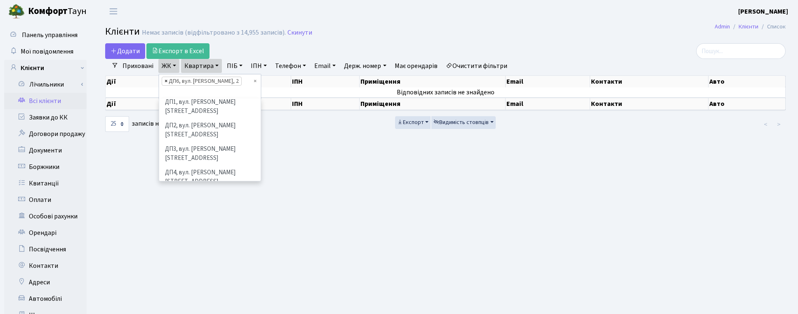
click at [165, 85] on span "×" at bounding box center [166, 81] width 3 height 8
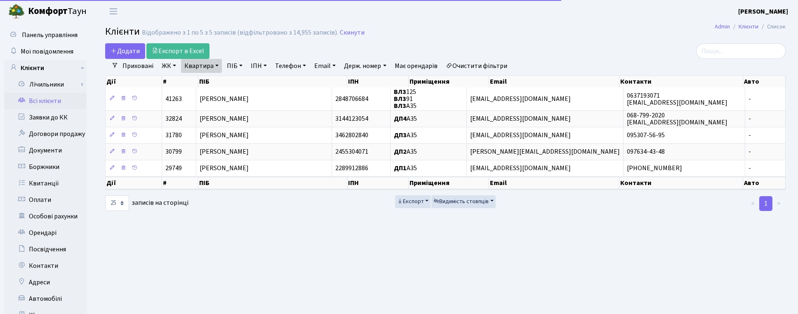
click at [174, 65] on link "ЖК" at bounding box center [168, 66] width 21 height 14
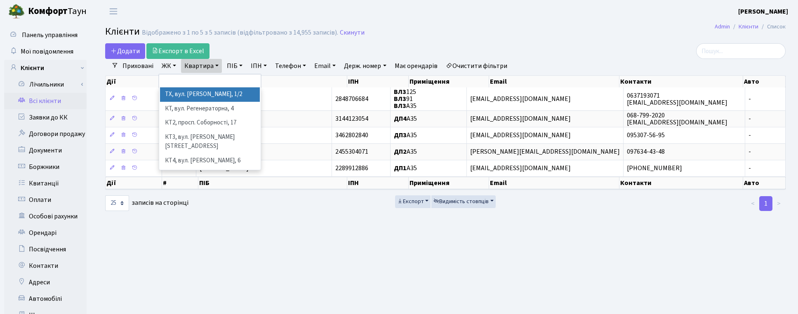
click at [347, 26] on h2 "Клієнти Відображено з 1 по 5 з 5 записів (відфільтровано з 14,955 записів). Ски…" at bounding box center [445, 33] width 681 height 14
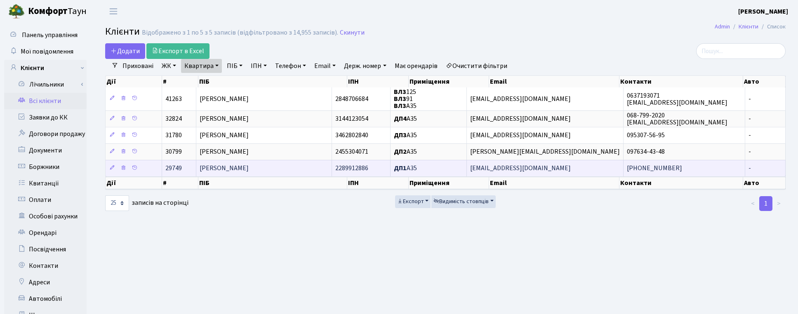
click at [241, 172] on span "[PERSON_NAME]" at bounding box center [224, 168] width 49 height 9
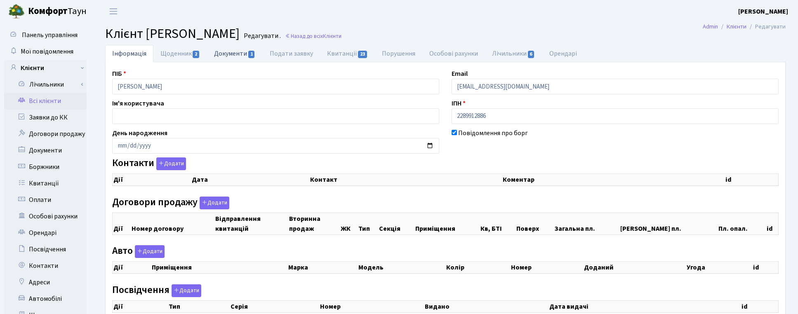
checkbox input "true"
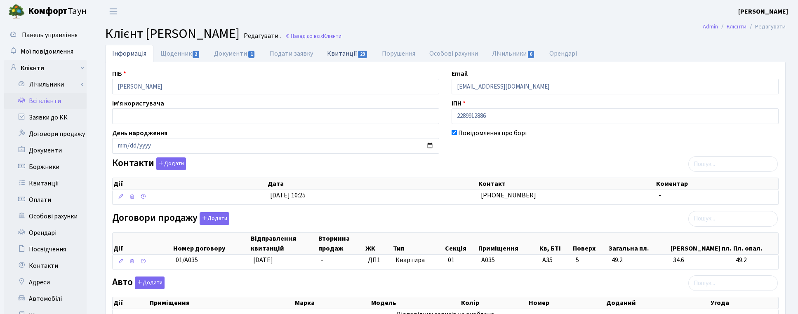
click at [358, 52] on span "23" at bounding box center [362, 54] width 9 height 7
select select "25"
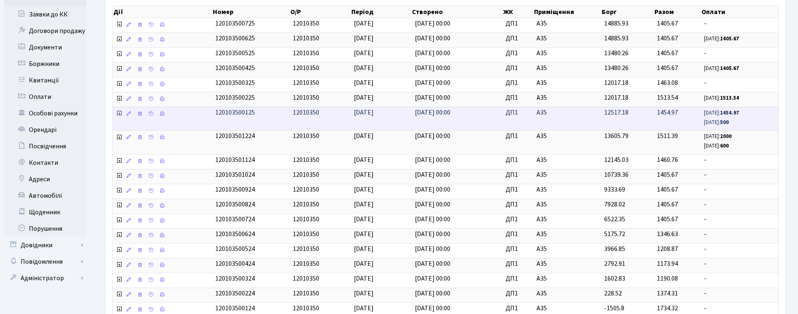
scroll to position [155, 0]
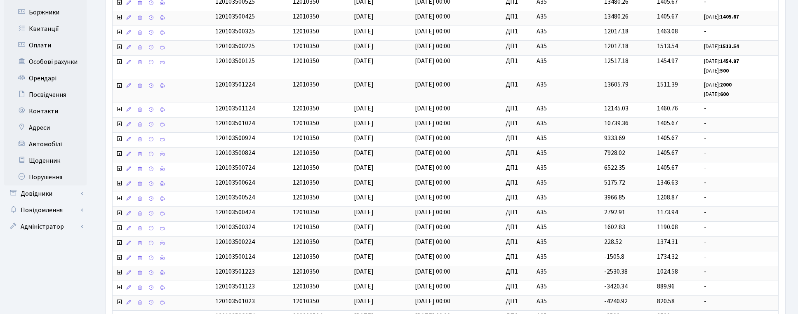
click at [791, 175] on div "Інформація Щоденник 2 Документи 1 Подати заявку Квитанції 23 Порушення Особові …" at bounding box center [445, 126] width 693 height 473
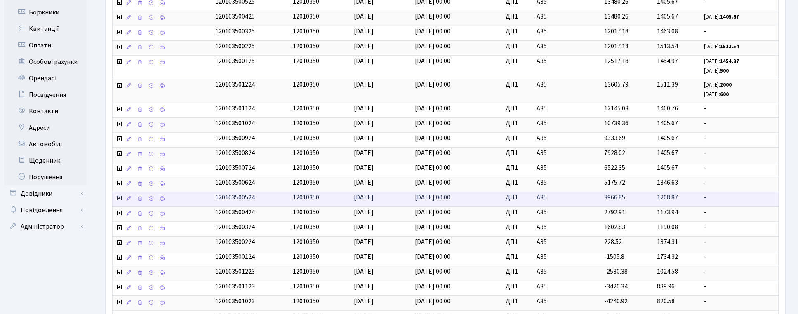
scroll to position [231, 0]
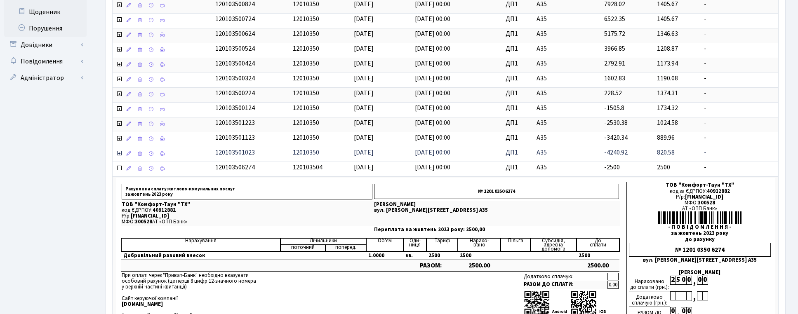
scroll to position [299, 0]
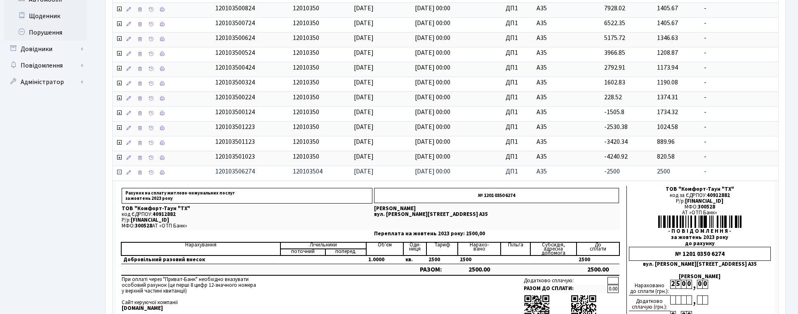
click at [118, 176] on icon at bounding box center [119, 172] width 7 height 7
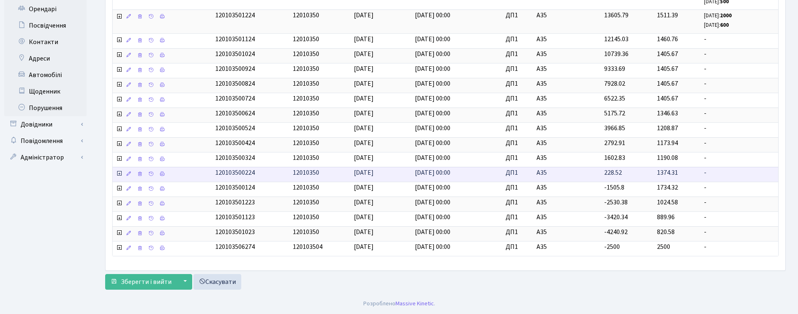
scroll to position [231, 0]
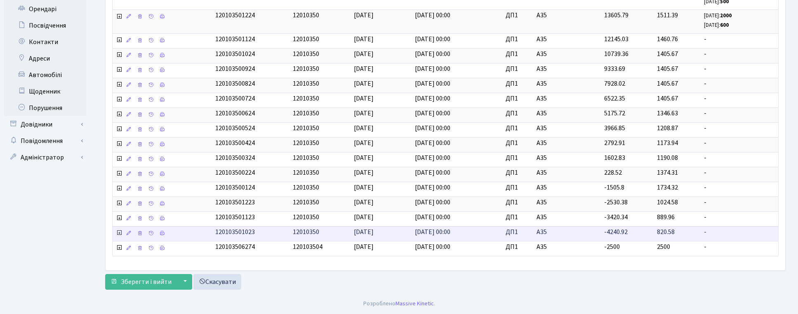
click at [119, 58] on icon at bounding box center [119, 55] width 7 height 7
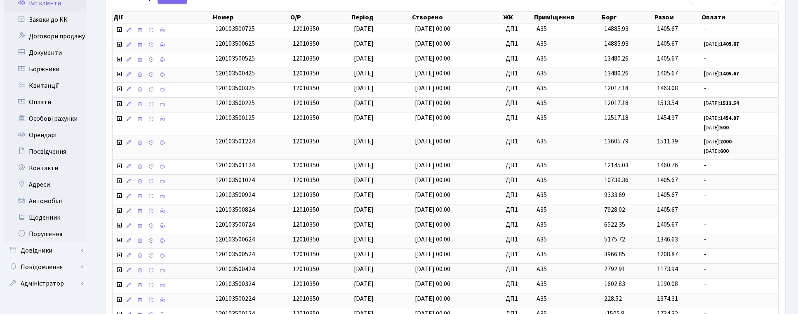
scroll to position [0, 0]
